Goal: Information Seeking & Learning: Learn about a topic

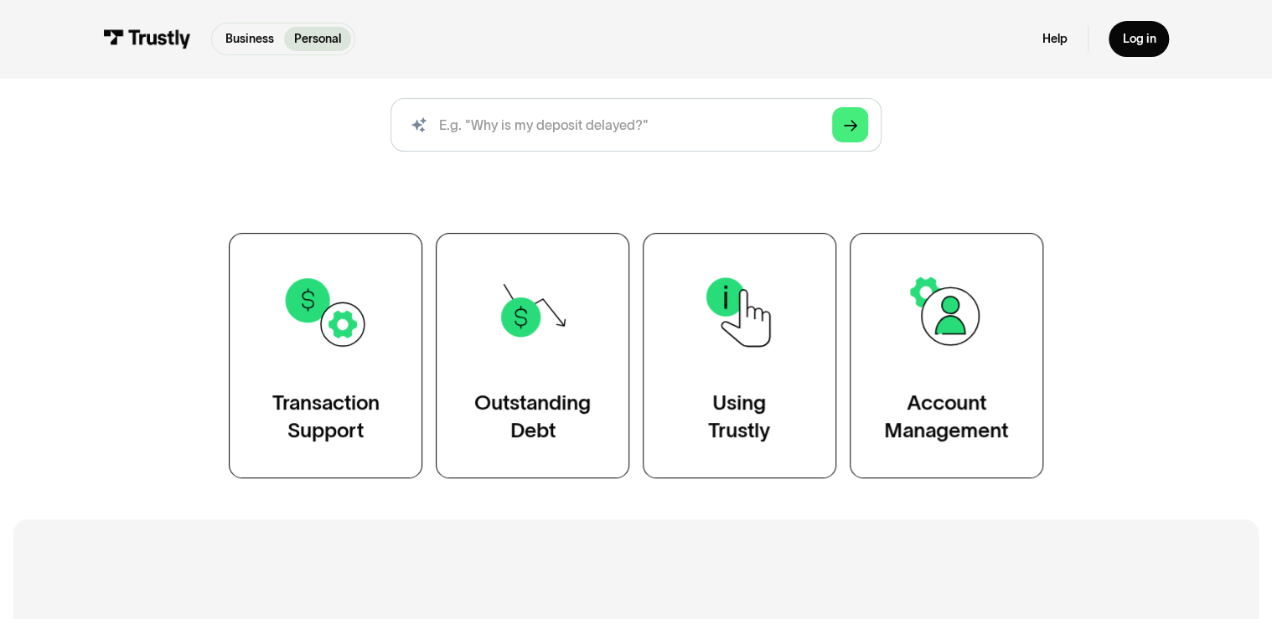
scroll to position [134, 0]
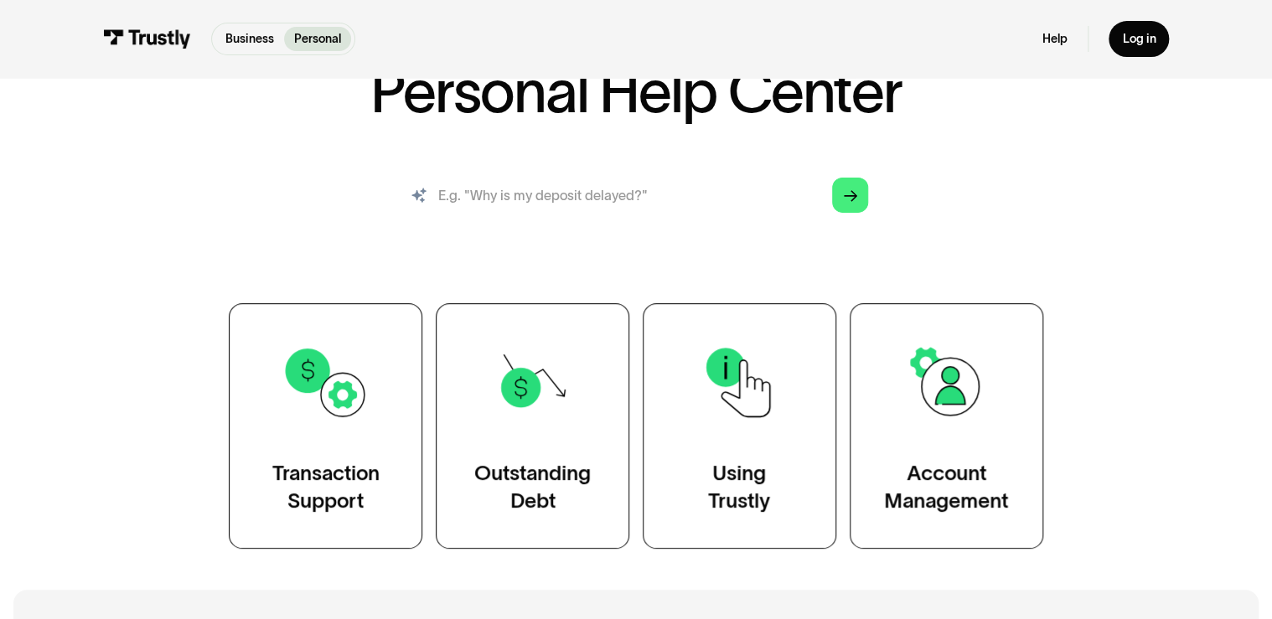
click at [506, 201] on input "search" at bounding box center [636, 195] width 491 height 54
type input "virtual currency"
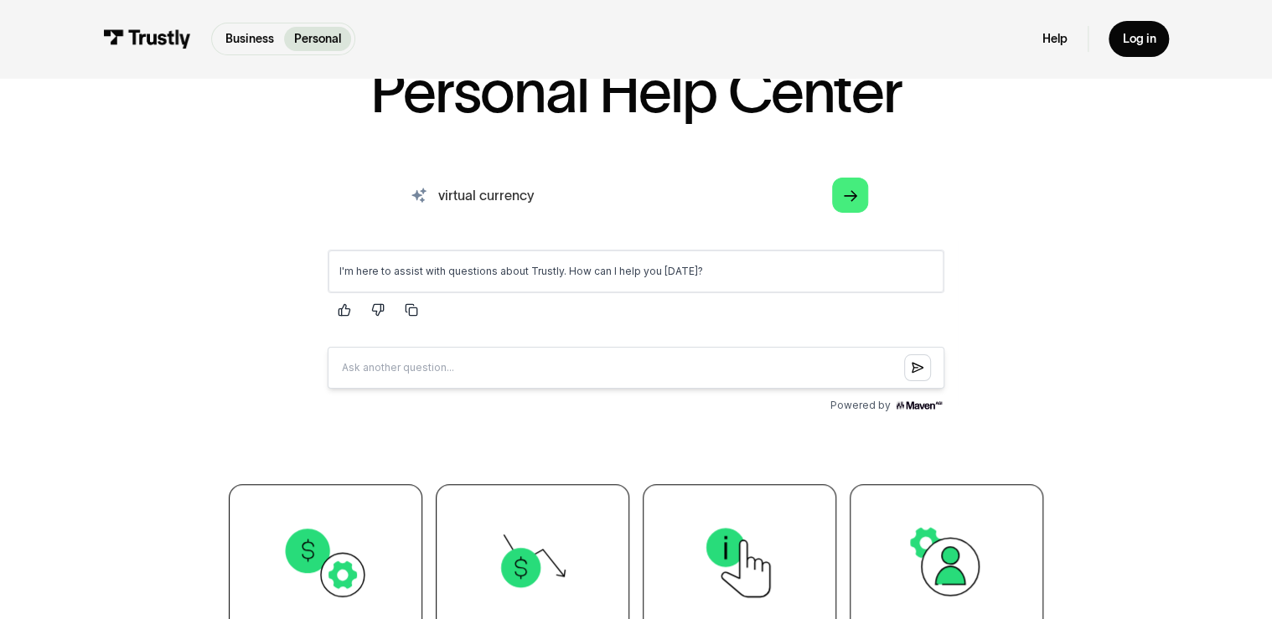
click at [459, 199] on input "virtual currency" at bounding box center [636, 195] width 491 height 54
click at [250, 39] on p "Business" at bounding box center [249, 39] width 49 height 18
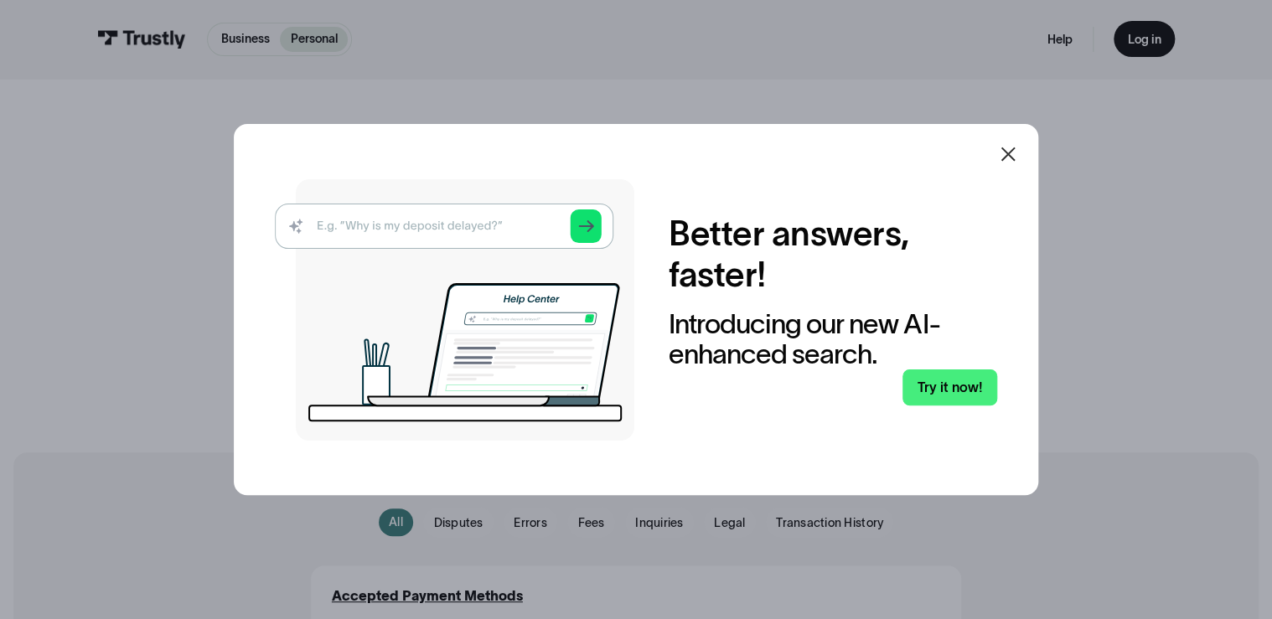
click at [1016, 153] on icon at bounding box center [1008, 154] width 20 height 20
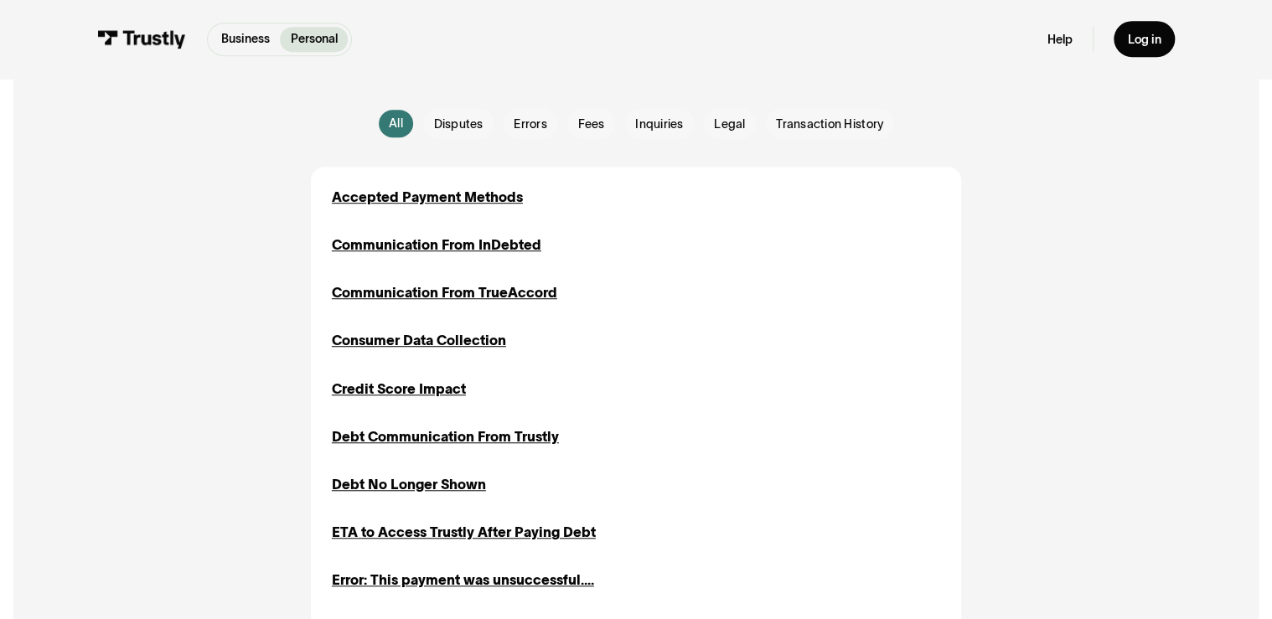
scroll to position [402, 0]
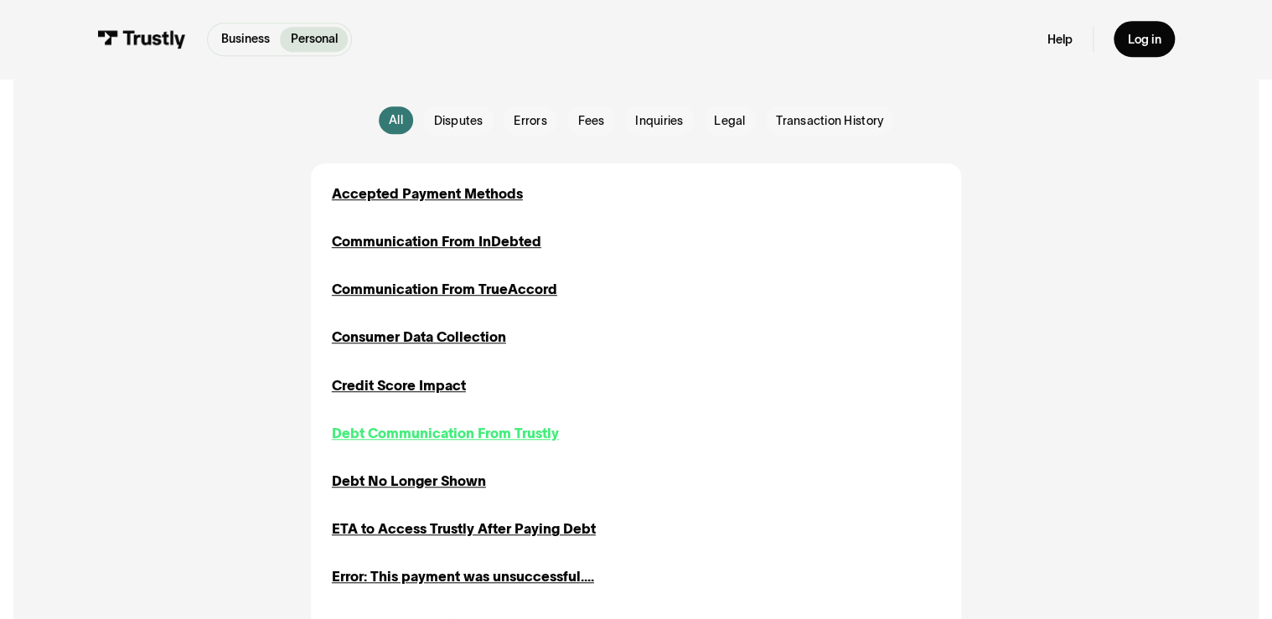
click at [515, 435] on div "Debt Communication From Trustly" at bounding box center [445, 433] width 227 height 20
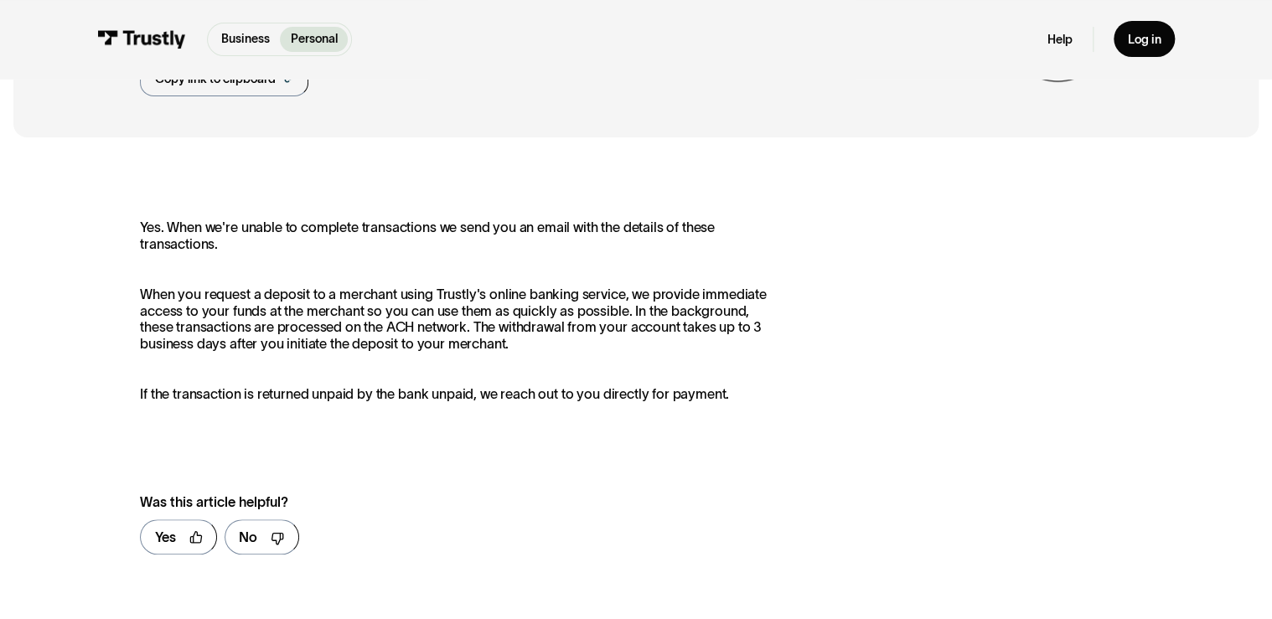
scroll to position [201, 0]
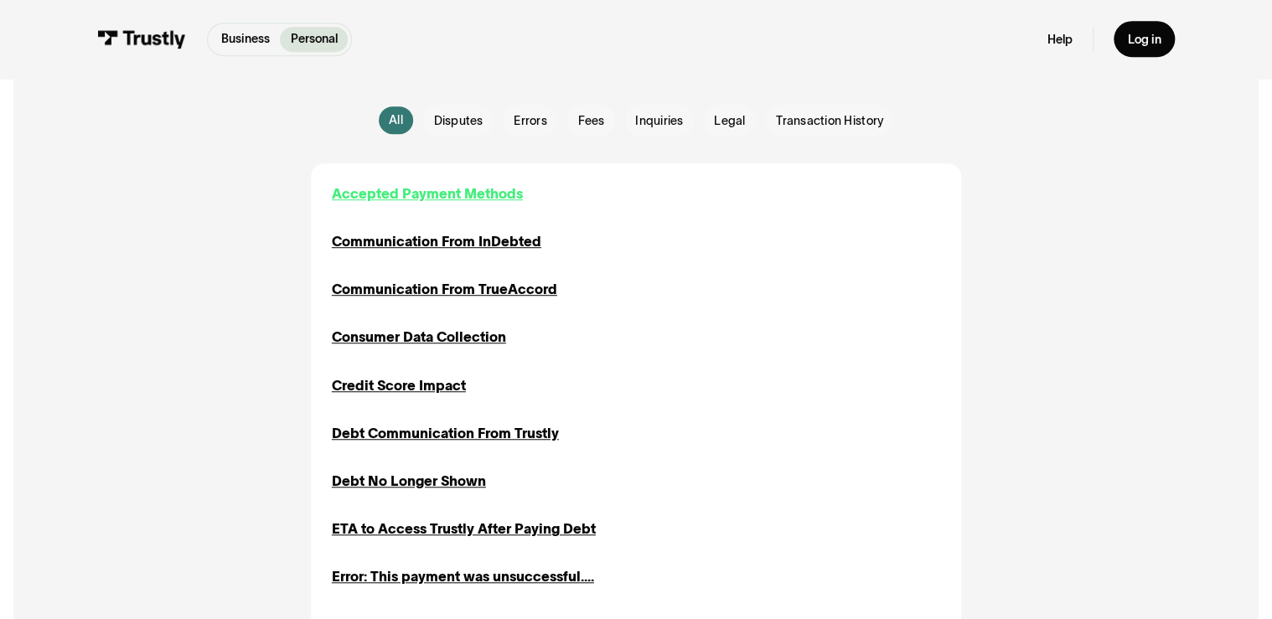
click at [468, 195] on div "Accepted Payment Methods" at bounding box center [427, 194] width 191 height 20
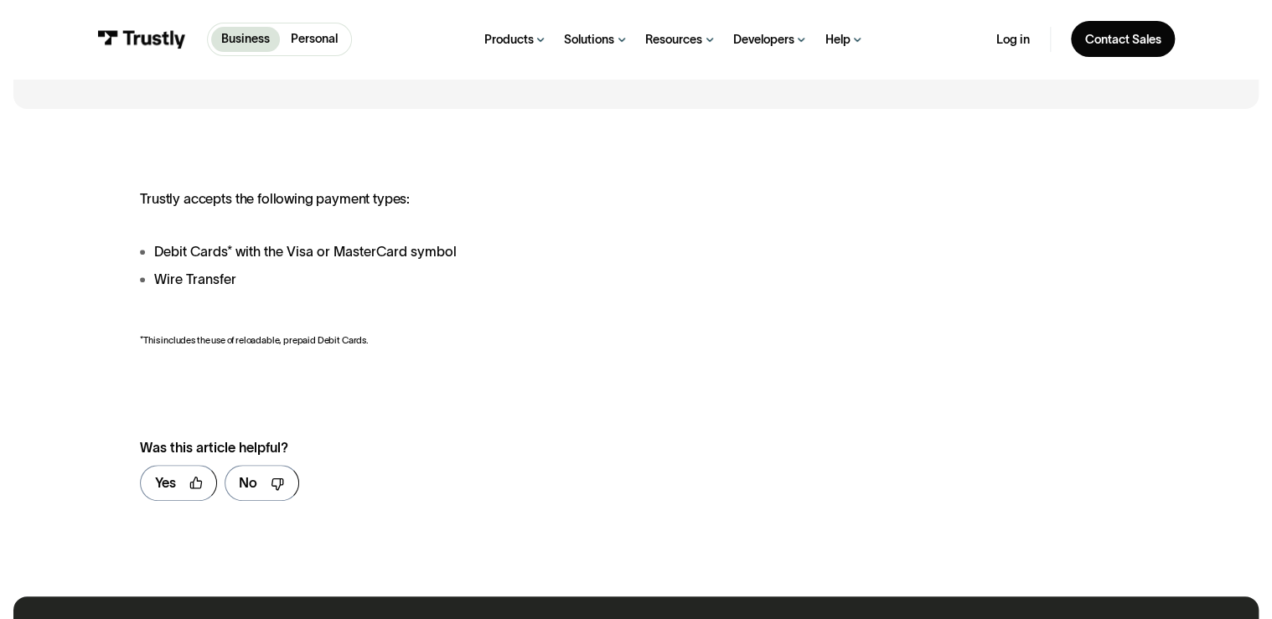
scroll to position [268, 0]
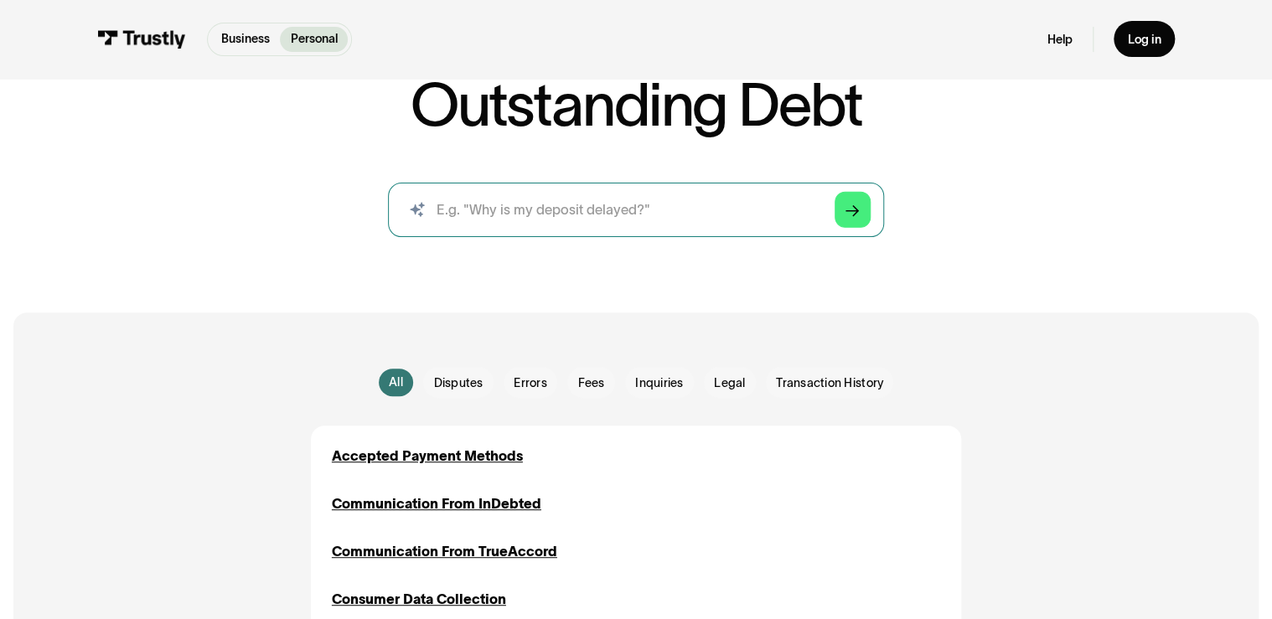
scroll to position [134, 0]
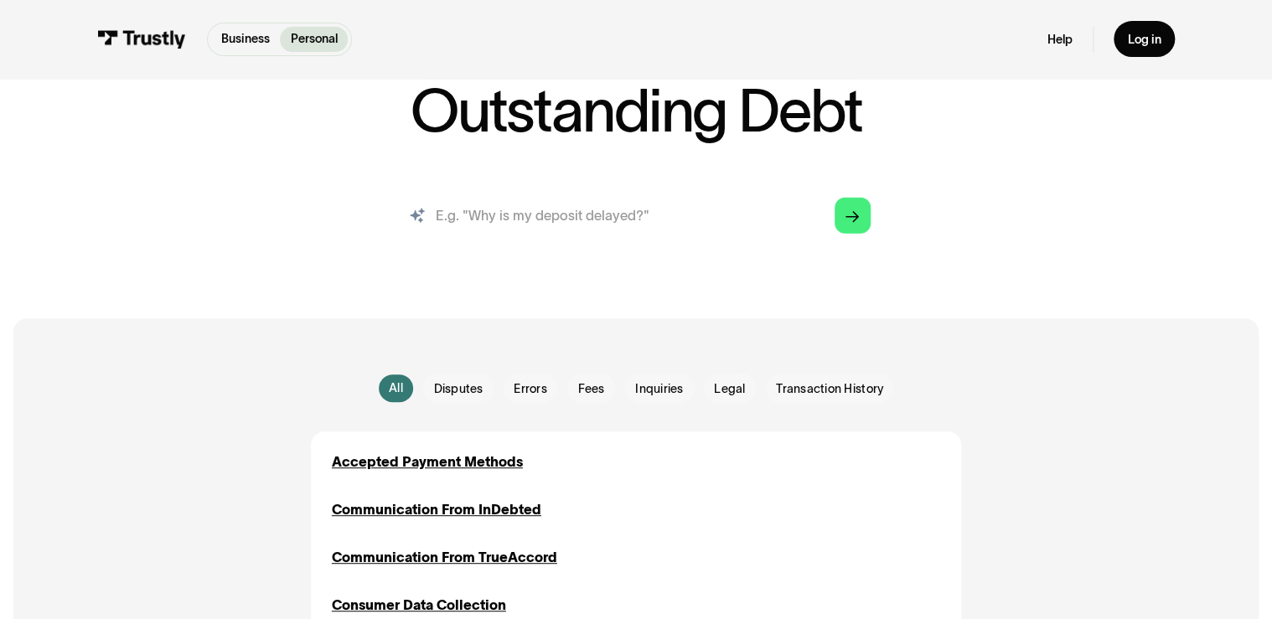
click at [571, 233] on input "search" at bounding box center [636, 216] width 496 height 54
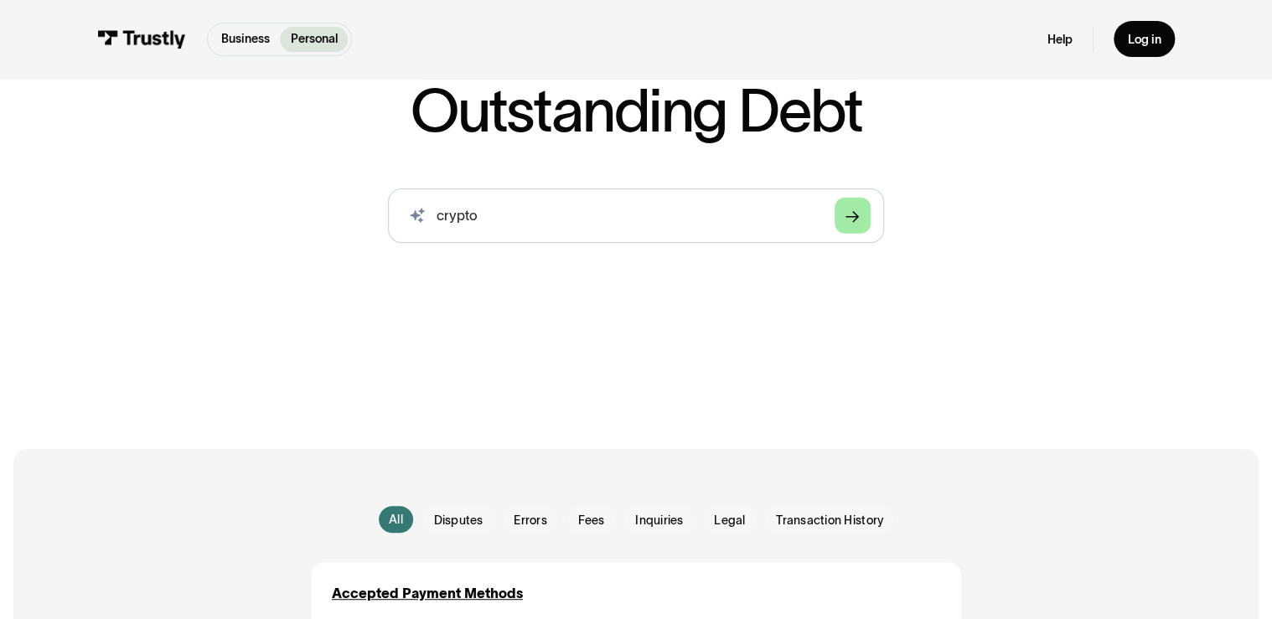
click at [849, 221] on icon "Arrow Right" at bounding box center [852, 216] width 13 height 14
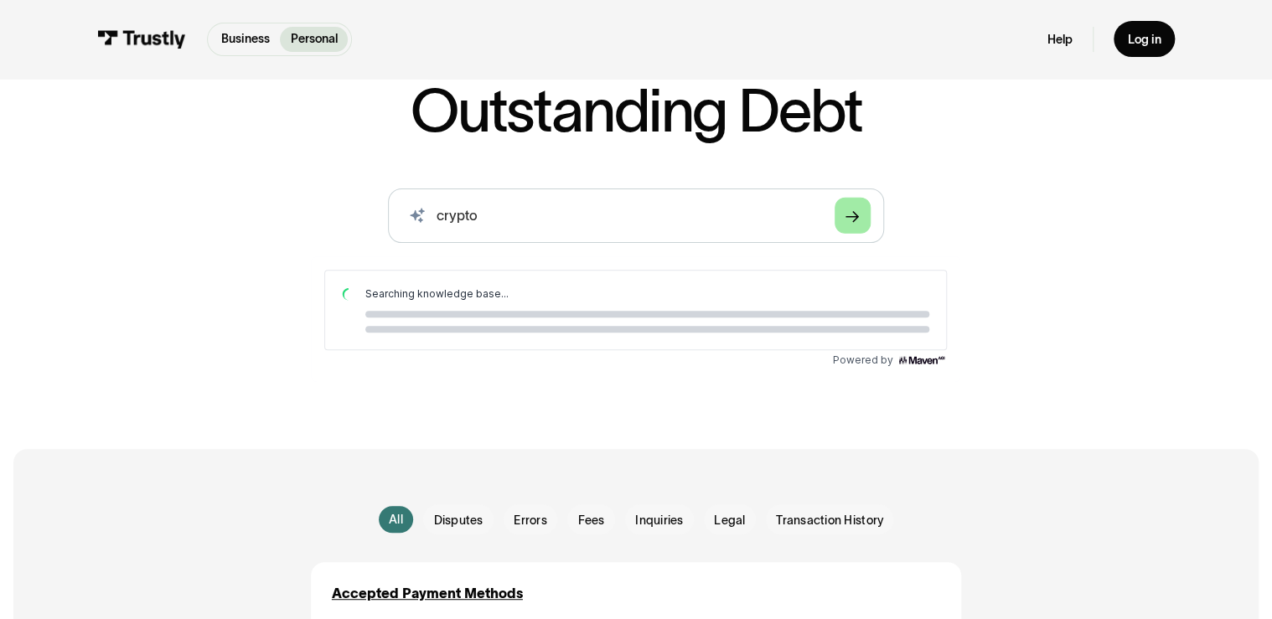
scroll to position [0, 0]
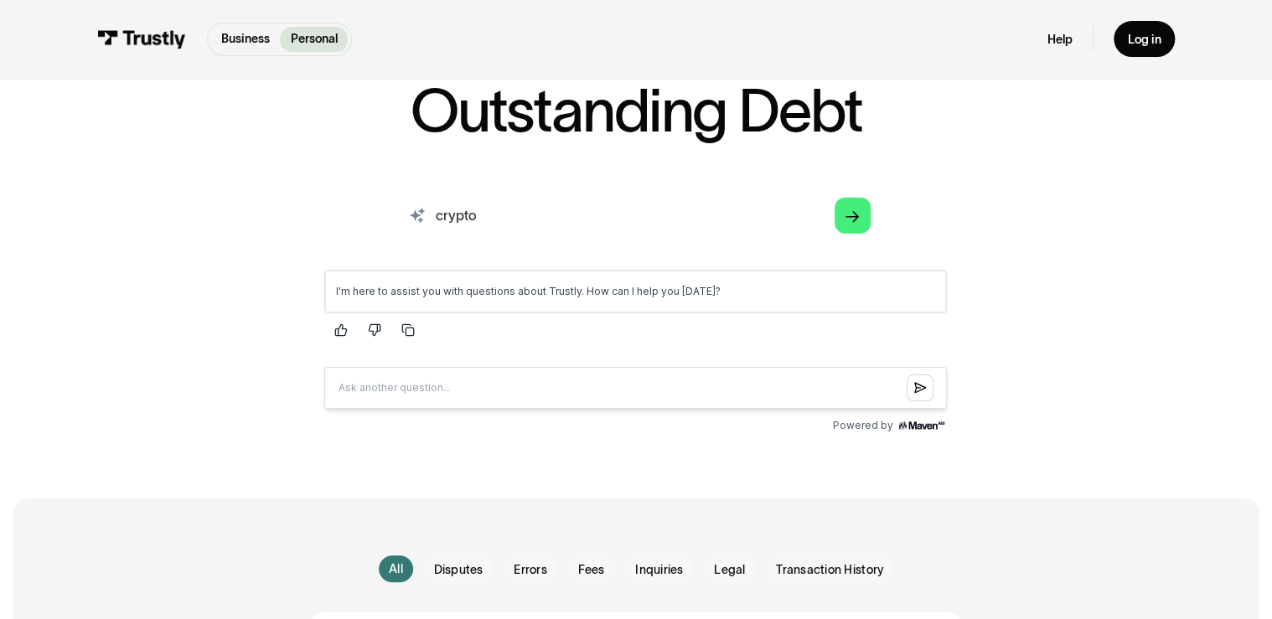
click at [670, 214] on input "crypto" at bounding box center [636, 216] width 496 height 54
click at [623, 212] on input "crypto" at bounding box center [636, 216] width 496 height 54
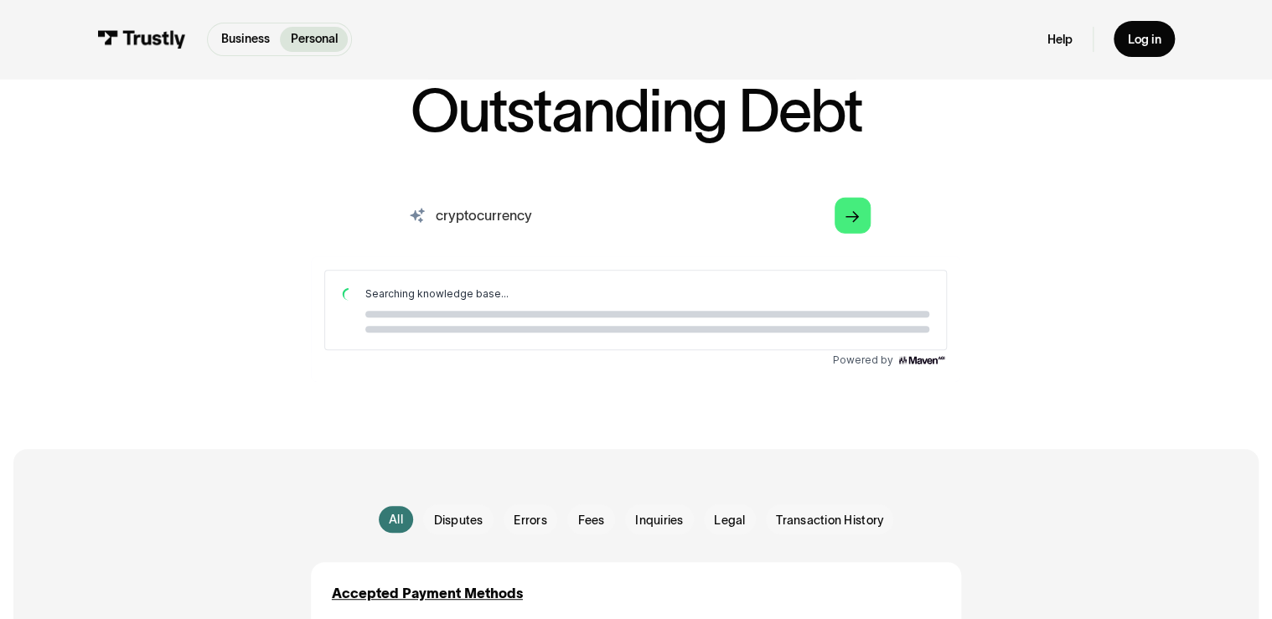
click at [476, 224] on input "cryptocurrency" at bounding box center [636, 216] width 496 height 54
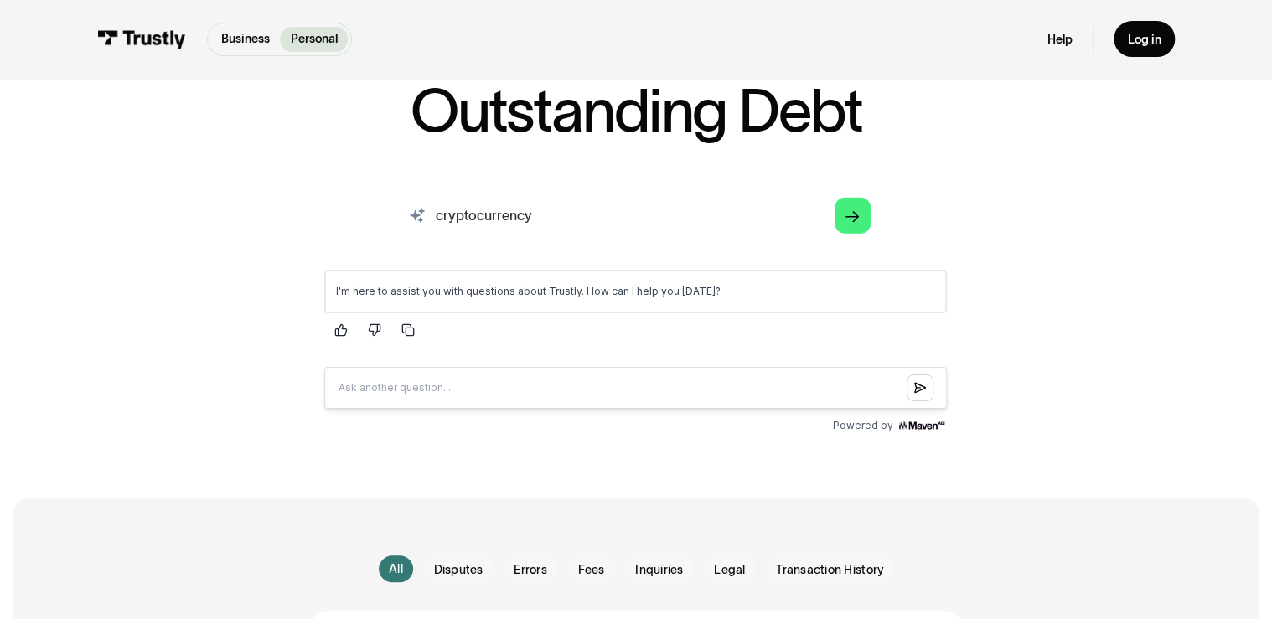
drag, startPoint x: 476, startPoint y: 224, endPoint x: 413, endPoint y: 218, distance: 63.1
click at [412, 219] on div "cryptocurrency Arrow Right" at bounding box center [636, 216] width 496 height 54
type input "virtual currency"
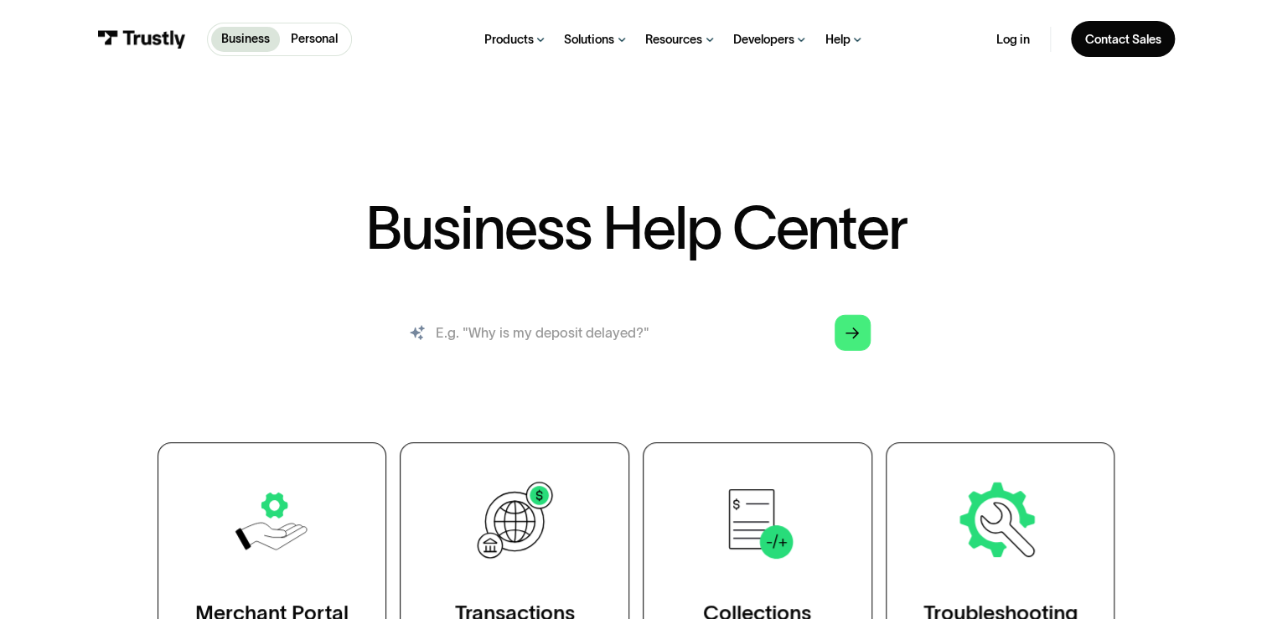
click at [516, 335] on input "search" at bounding box center [636, 332] width 496 height 54
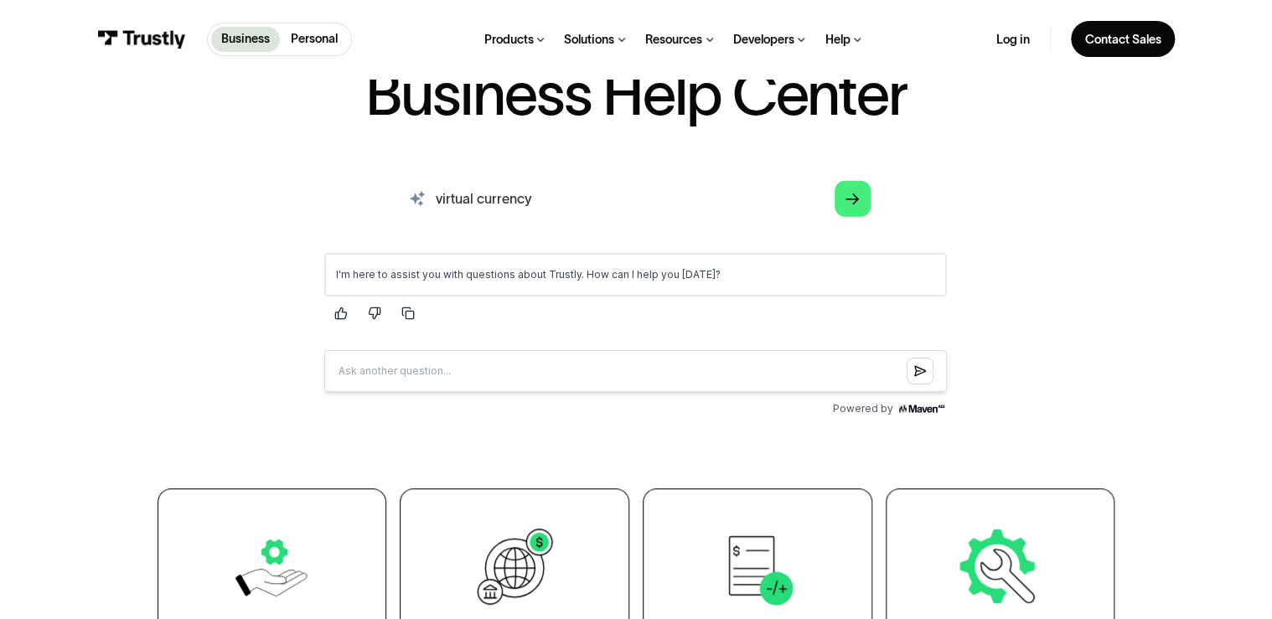
drag, startPoint x: 589, startPoint y: 202, endPoint x: 253, endPoint y: 199, distance: 336.1
click at [253, 199] on div "virtual currency Arrow Right Thank you! Your submission has been received! Oops…" at bounding box center [636, 295] width 992 height 249
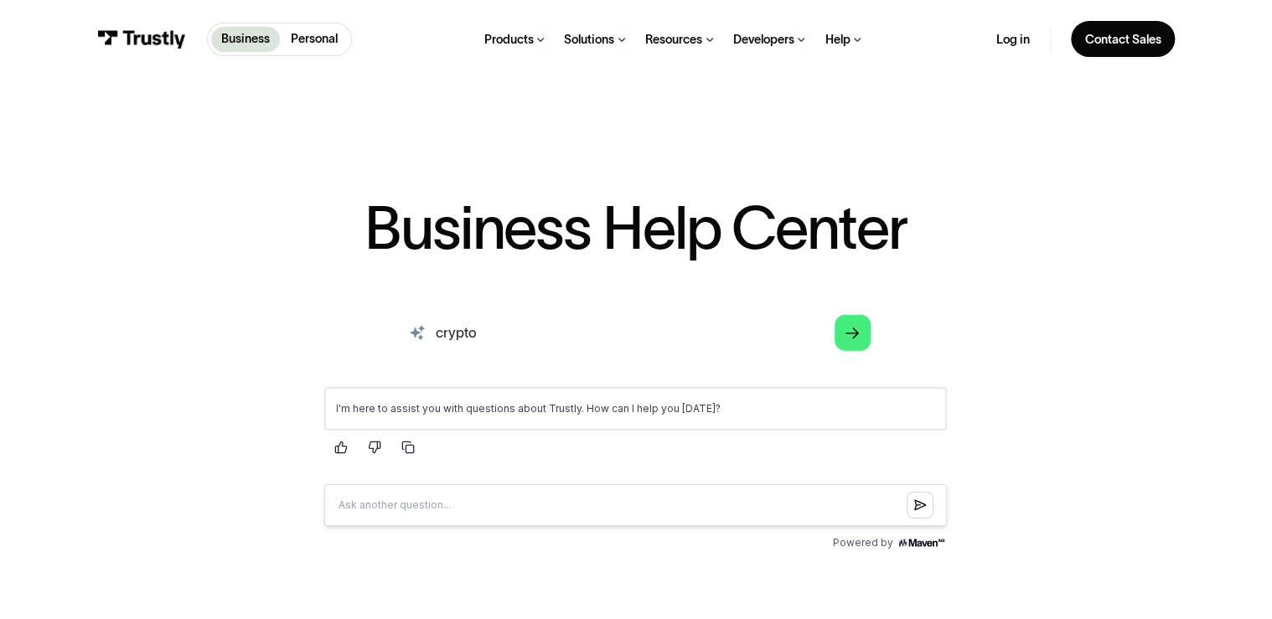
drag, startPoint x: 496, startPoint y: 333, endPoint x: 292, endPoint y: 316, distance: 204.3
click at [292, 316] on div "crypto Arrow Right Thank you! Your submission has been received! Oops! Somethin…" at bounding box center [636, 429] width 992 height 249
click at [442, 335] on input "sports betting" at bounding box center [636, 332] width 496 height 54
type input "betting"
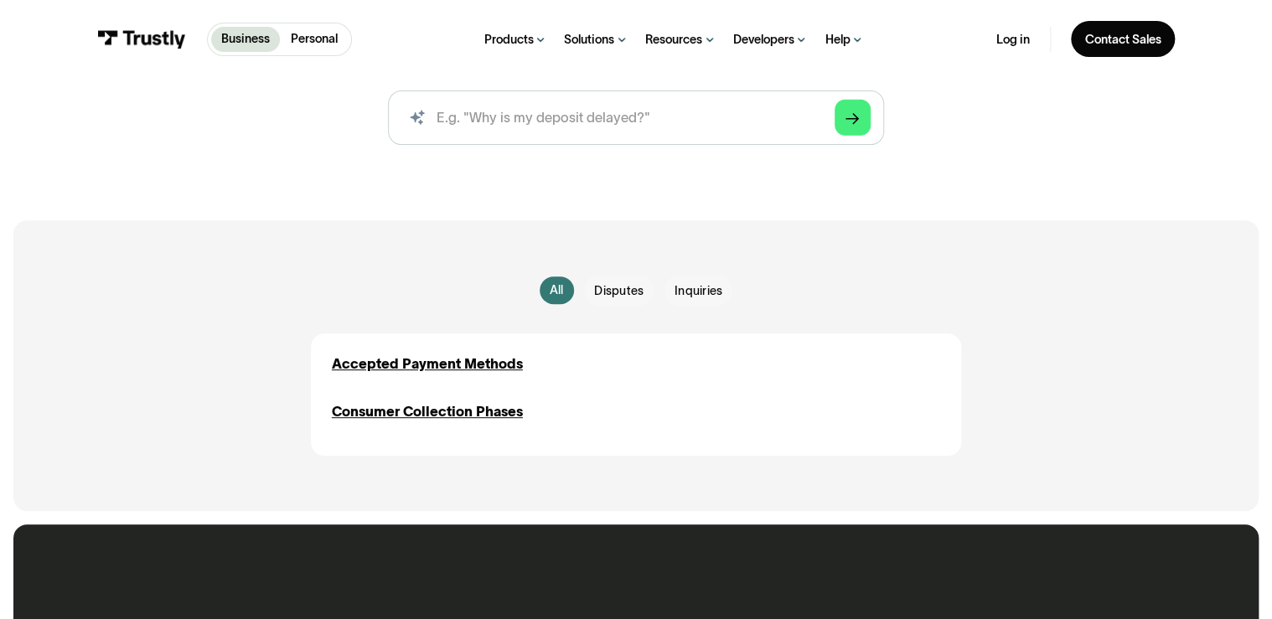
scroll to position [268, 0]
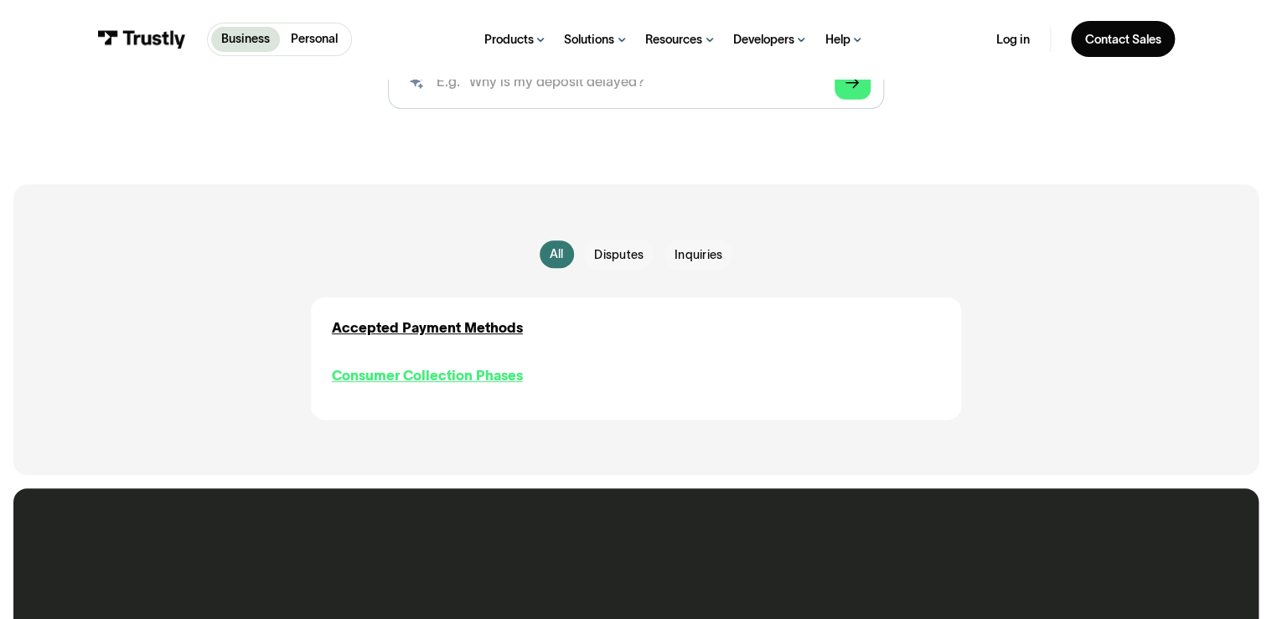
click at [428, 375] on div "Consumer Collection Phases" at bounding box center [427, 375] width 191 height 20
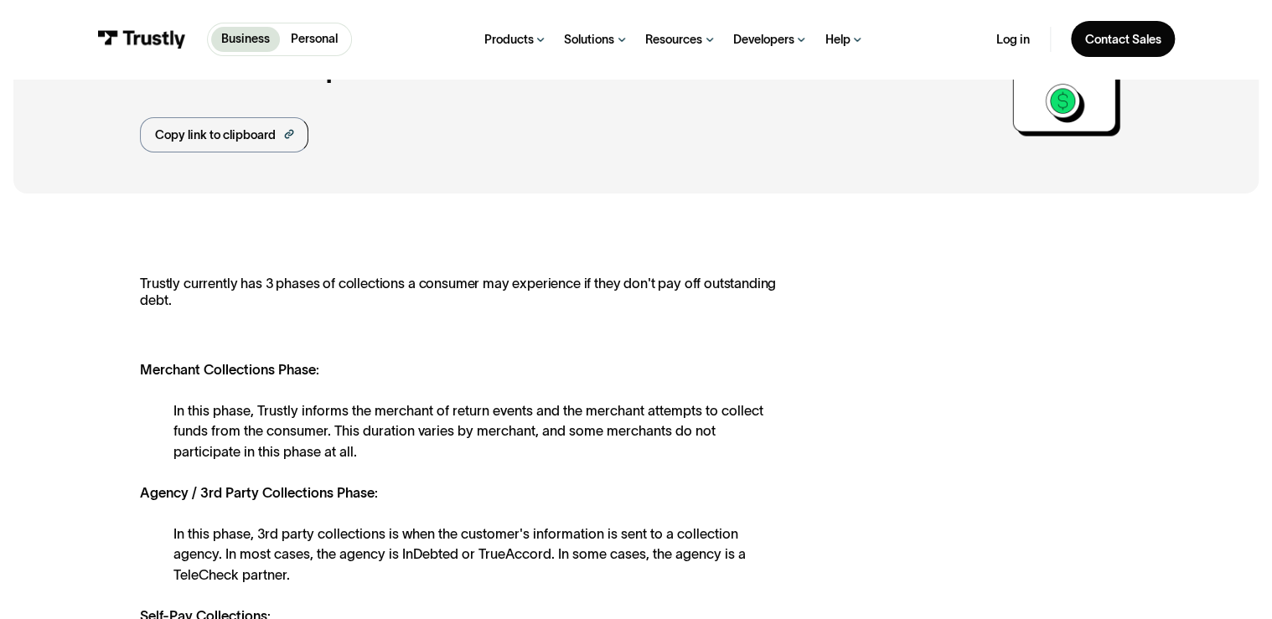
scroll to position [134, 0]
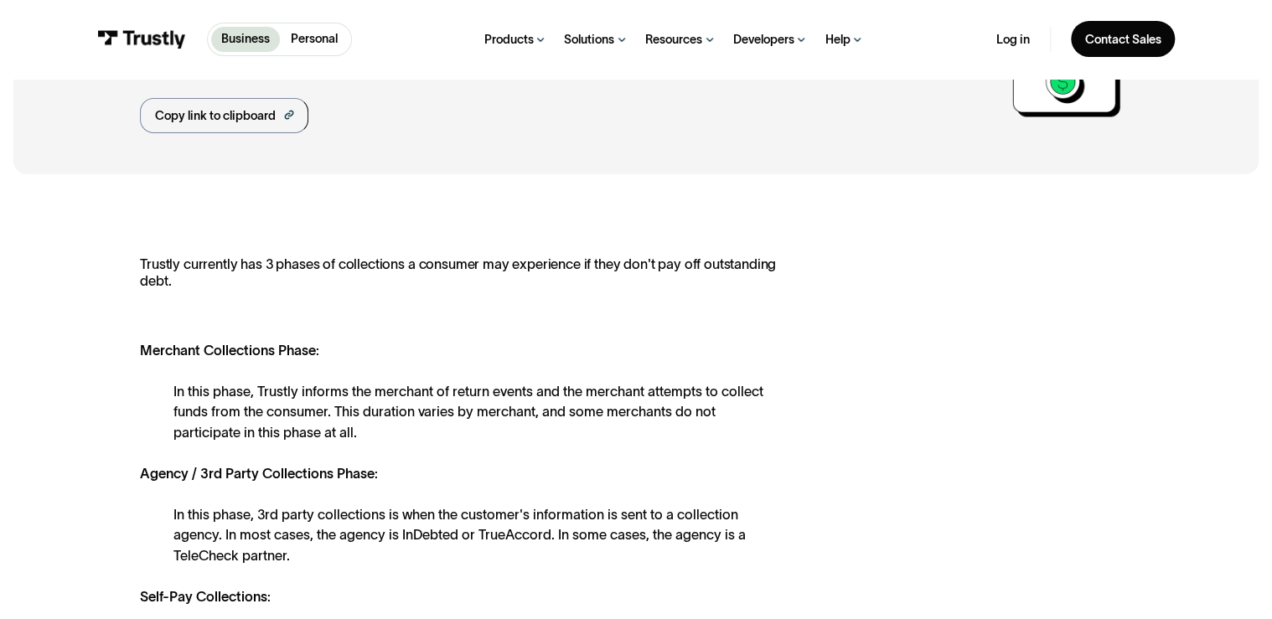
drag, startPoint x: 229, startPoint y: 298, endPoint x: 140, endPoint y: 312, distance: 89.8
click at [140, 312] on div "Trustly currently has 3 phases of collections a consumer may experience if they…" at bounding box center [459, 472] width 639 height 432
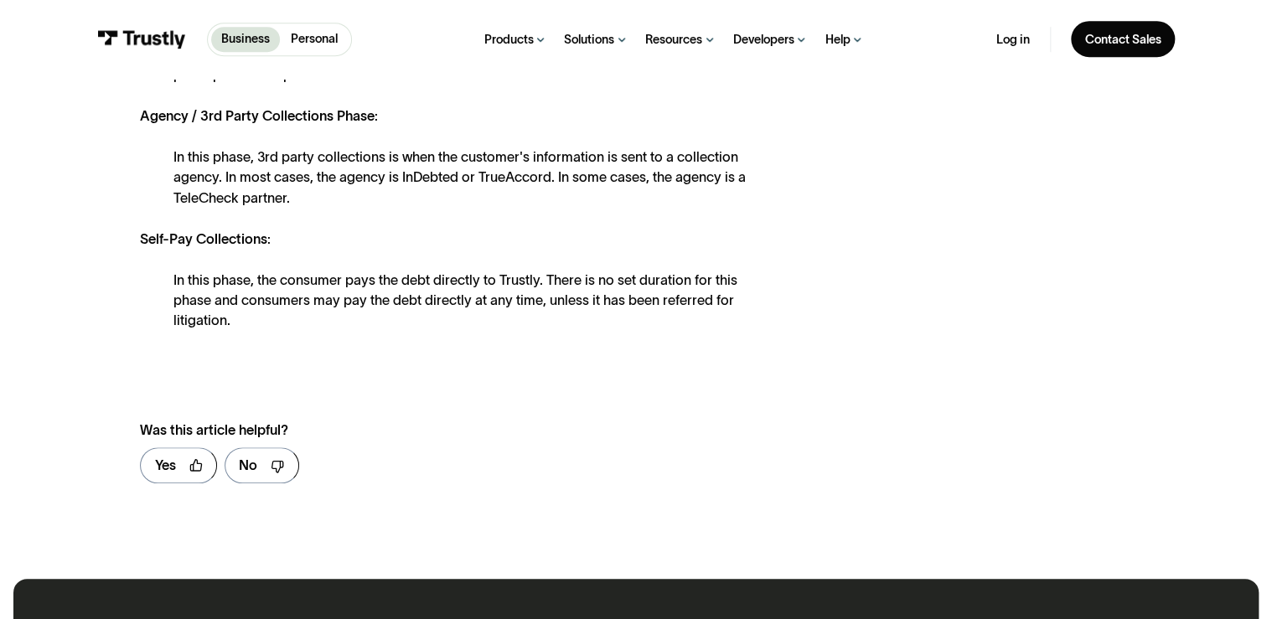
scroll to position [536, 0]
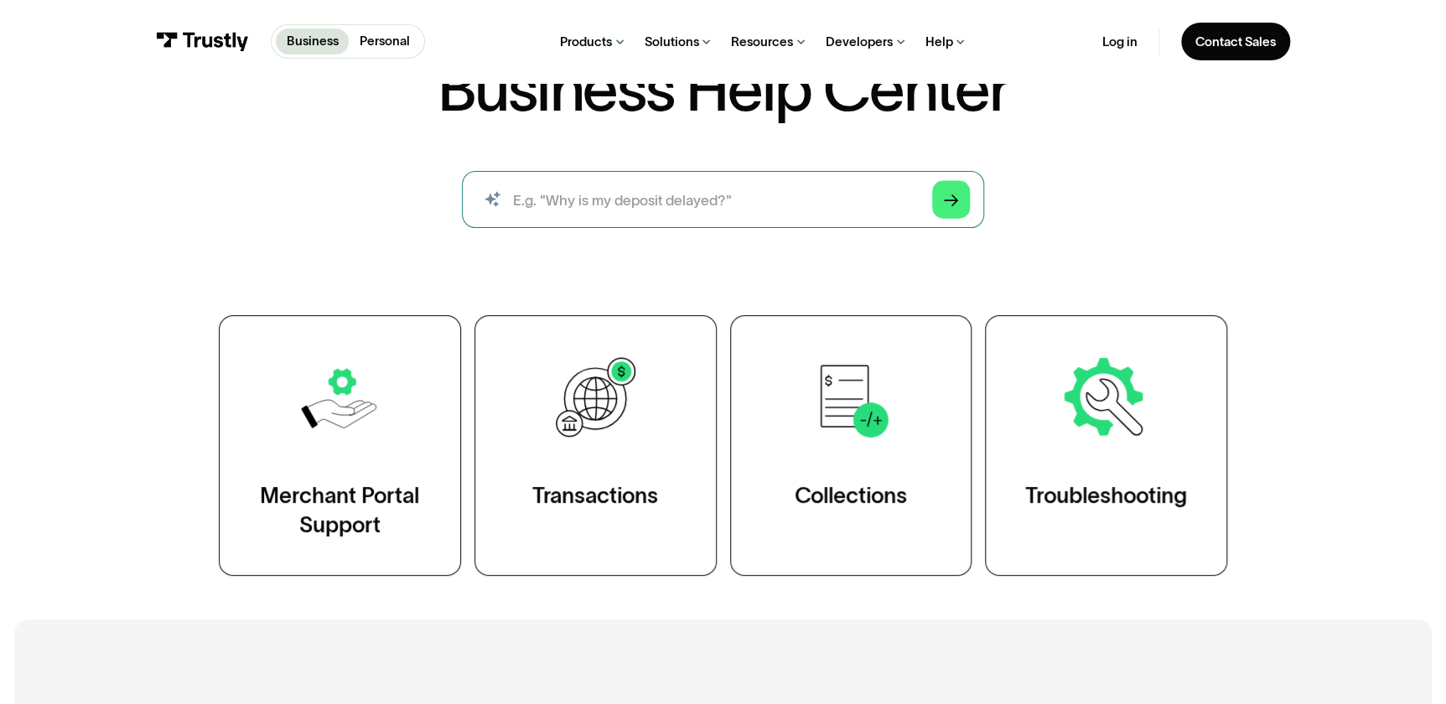
scroll to position [152, 0]
click at [863, 200] on input "search" at bounding box center [723, 199] width 522 height 58
type input "trustly license"
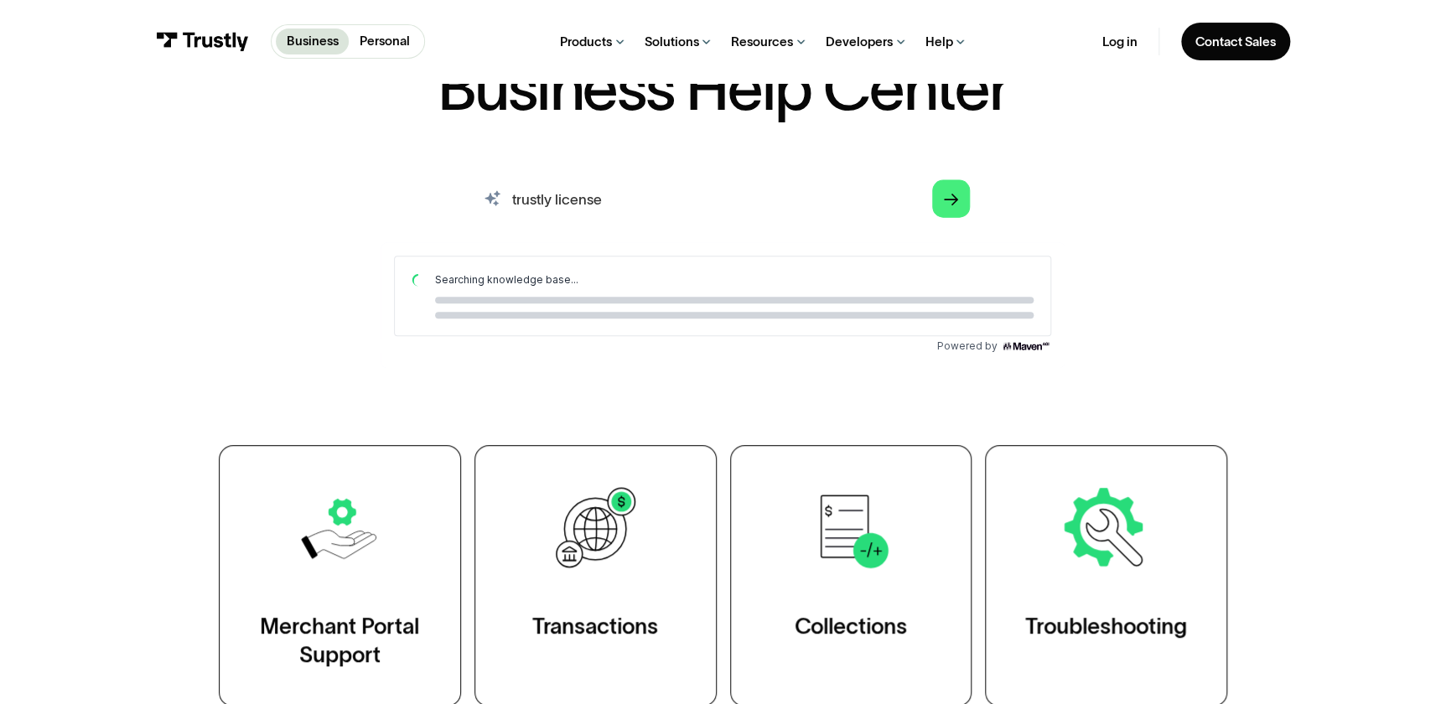
scroll to position [0, 0]
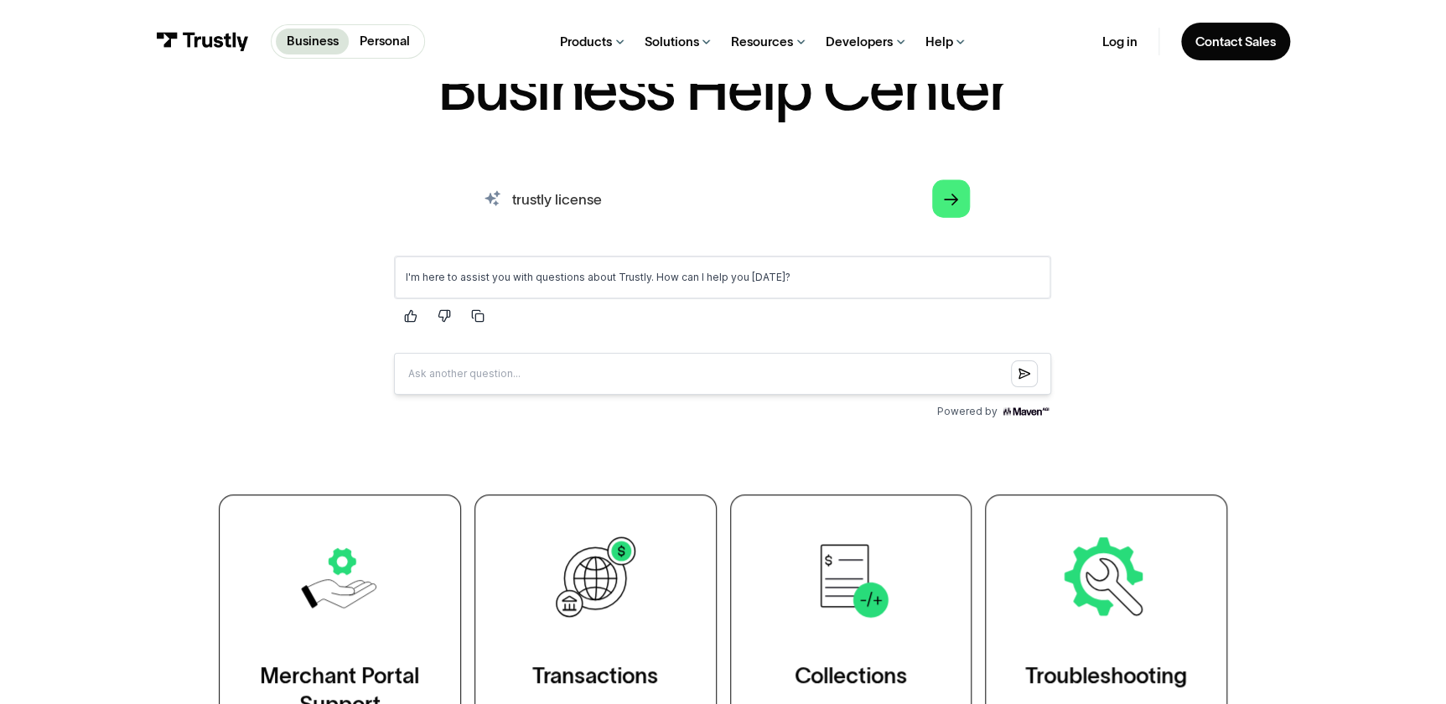
drag, startPoint x: 613, startPoint y: 205, endPoint x: 541, endPoint y: 207, distance: 71.2
click at [541, 207] on input "trustly license" at bounding box center [723, 199] width 522 height 58
click at [589, 287] on div "I'm here to assist you with questions about Trustly. How can I help you [DATE]?" at bounding box center [722, 277] width 655 height 42
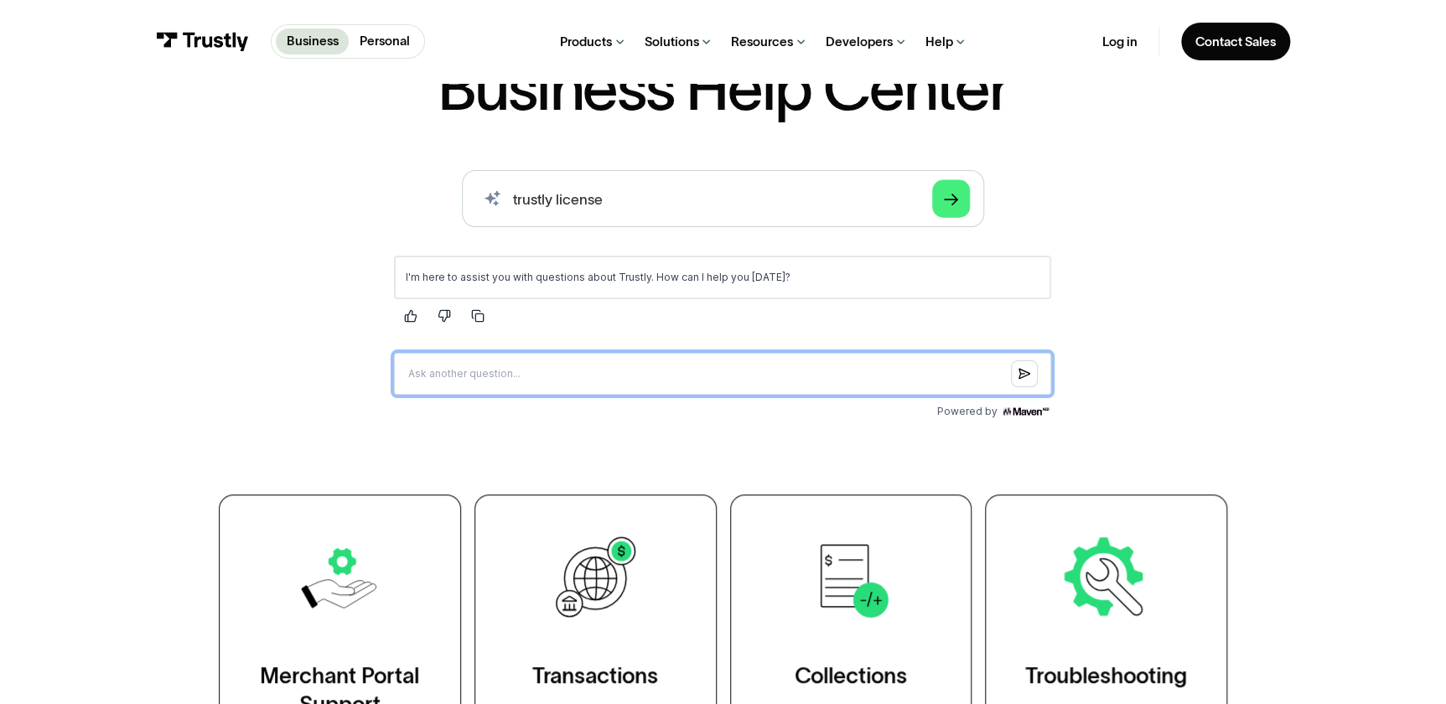
click at [472, 391] on input "Question box" at bounding box center [722, 373] width 657 height 42
type input "where is trustly licensed"
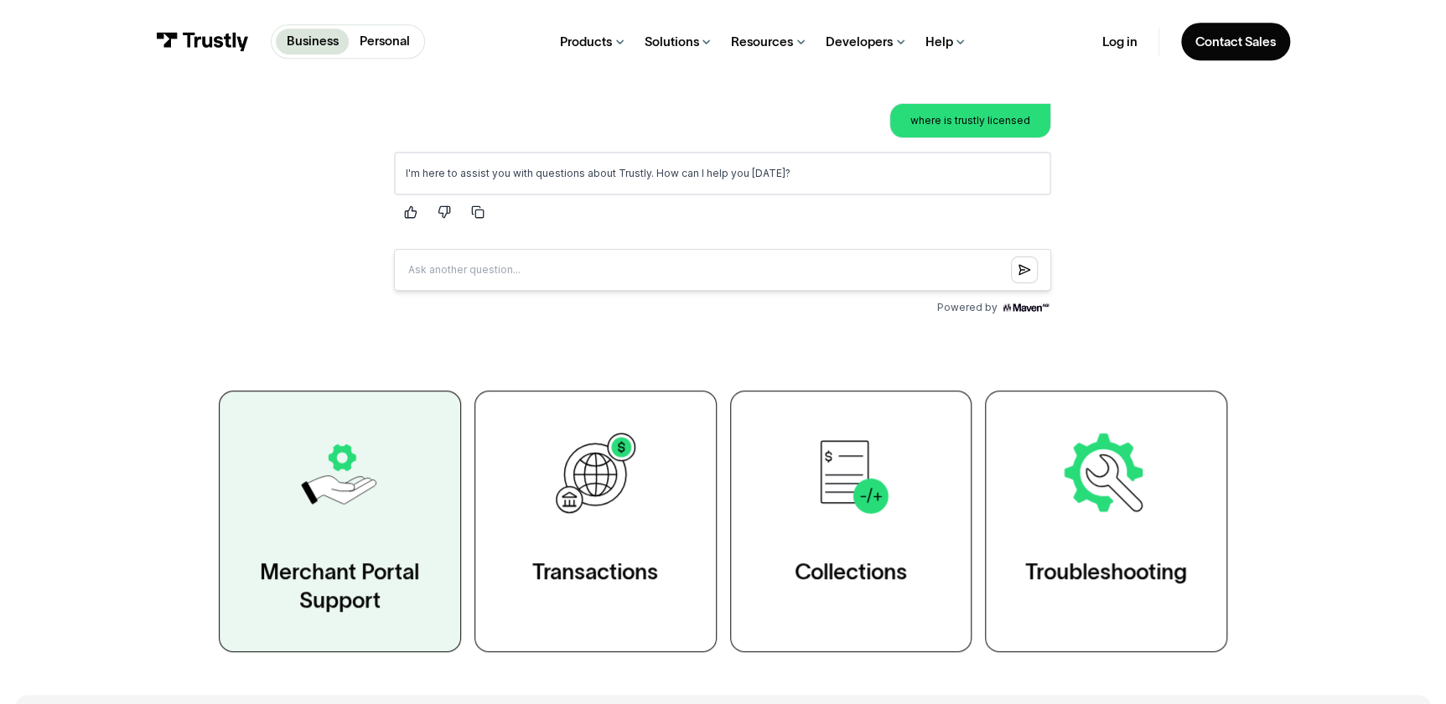
scroll to position [457, 0]
